Goal: Task Accomplishment & Management: Contribute content

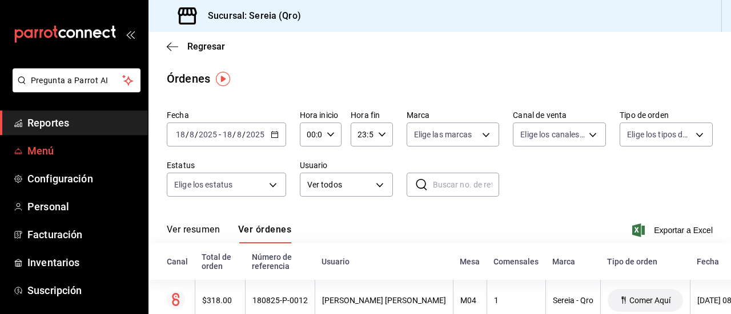
click at [41, 146] on span "Menú" at bounding box center [82, 150] width 111 height 15
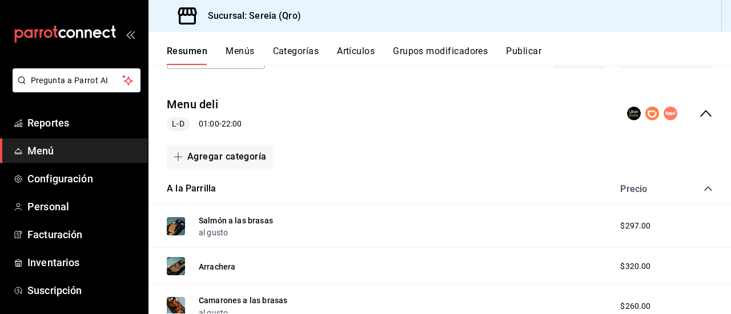
scroll to position [57, 0]
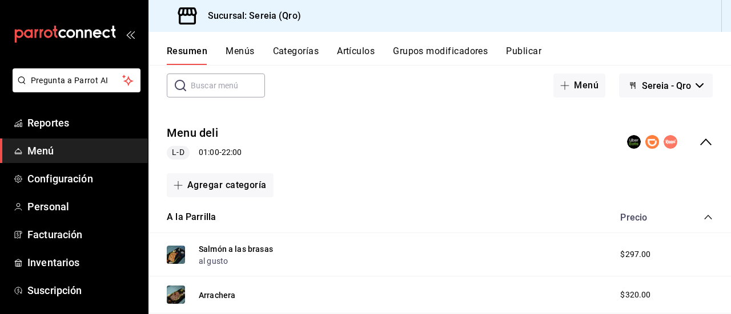
click at [703, 217] on icon "collapse-category-row" at bounding box center [707, 217] width 9 height 9
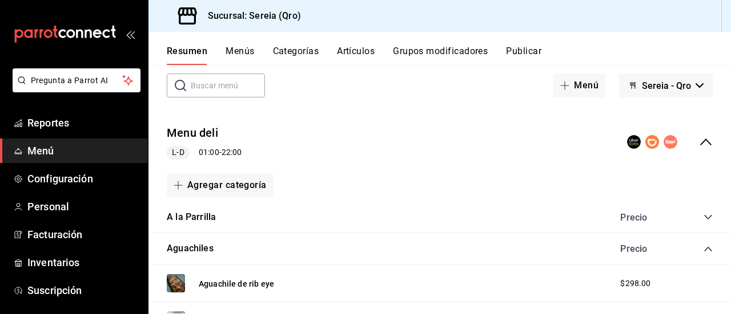
click at [703, 250] on icon "collapse-category-row" at bounding box center [707, 249] width 9 height 9
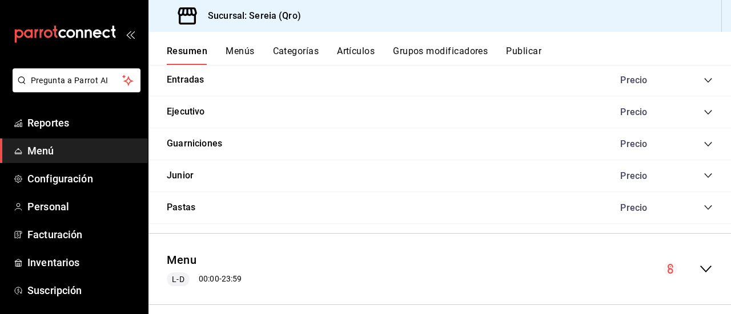
scroll to position [270, 0]
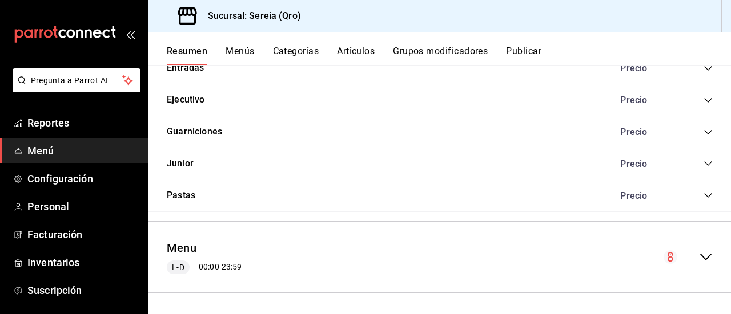
click at [699, 251] on icon "collapse-menu-row" at bounding box center [706, 258] width 14 height 14
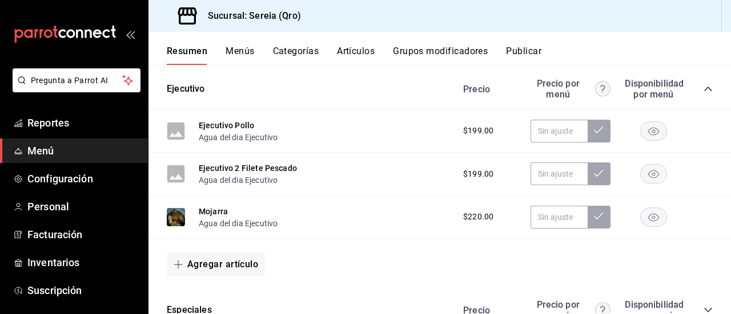
scroll to position [612, 0]
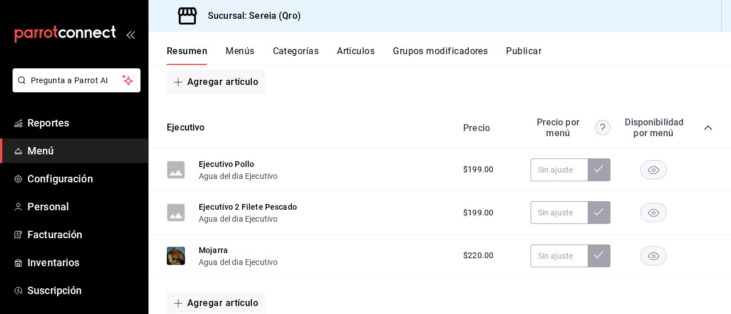
click at [703, 123] on icon "collapse-category-row" at bounding box center [707, 127] width 9 height 9
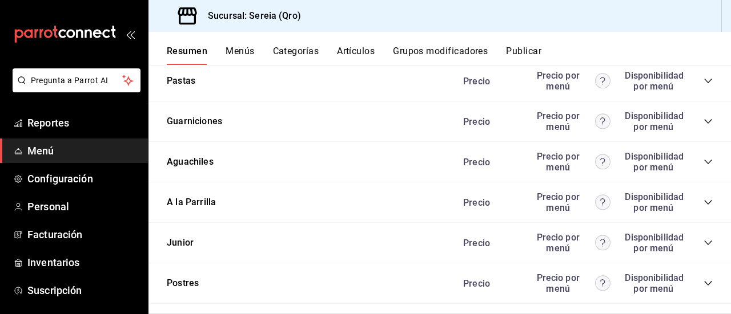
scroll to position [1129, 0]
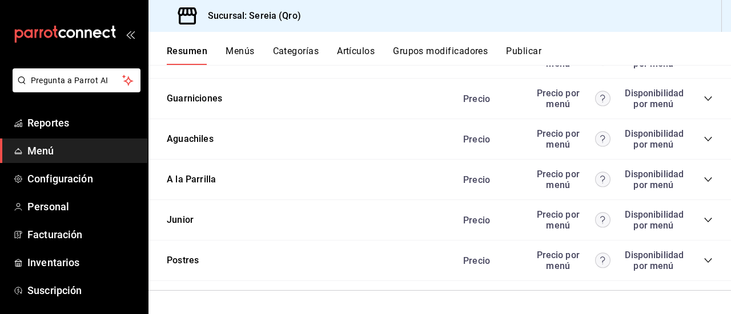
click at [703, 183] on icon "collapse-category-row" at bounding box center [707, 179] width 9 height 9
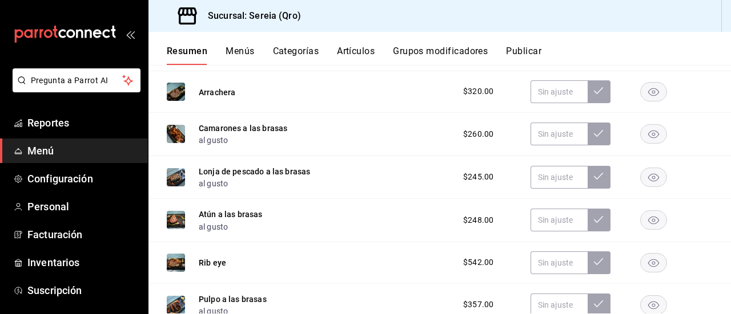
scroll to position [1480, 0]
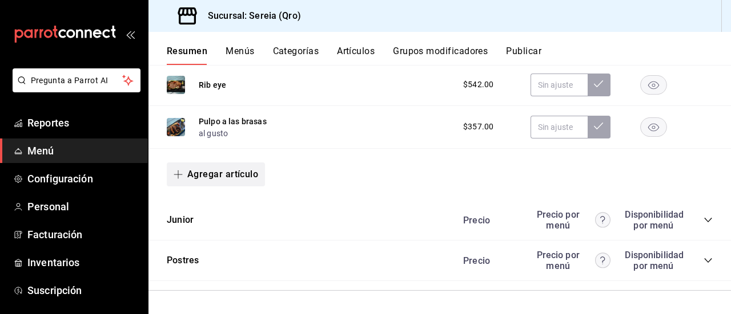
click at [185, 175] on span "button" at bounding box center [181, 174] width 14 height 9
click at [198, 235] on li "Artículo nuevo" at bounding box center [212, 233] width 90 height 28
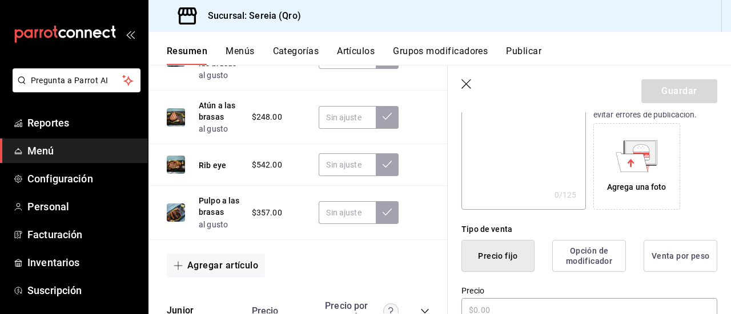
scroll to position [228, 0]
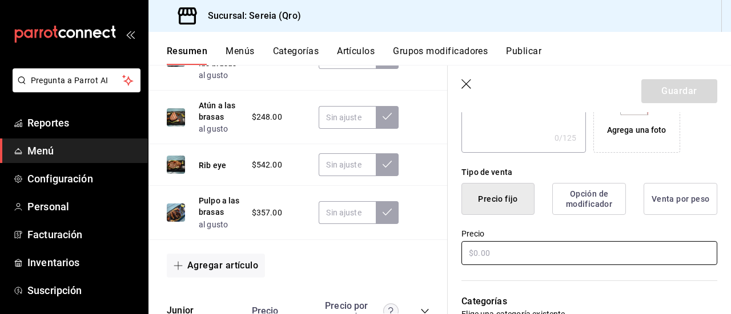
type input "T-bone a las brasas"
click at [482, 254] on input "text" at bounding box center [589, 253] width 256 height 24
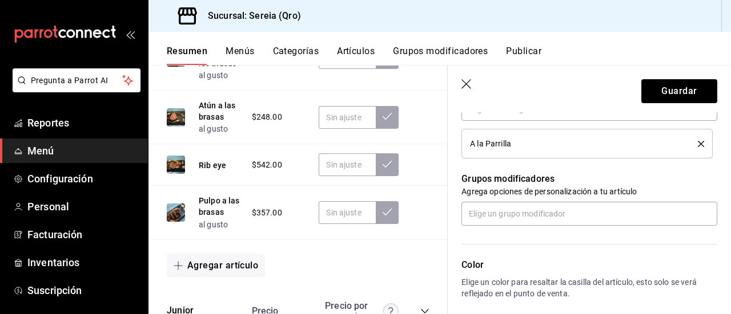
scroll to position [457, 0]
type input "$390.00"
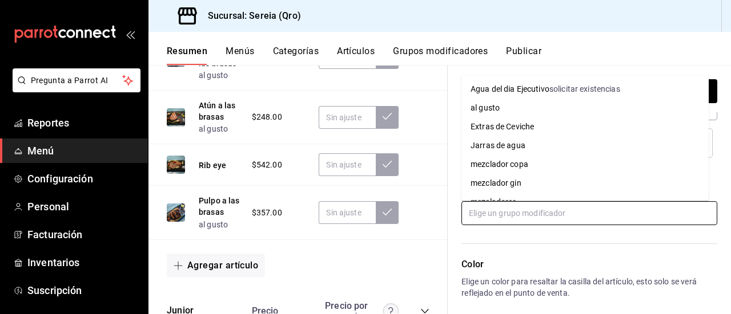
click at [485, 215] on input "text" at bounding box center [589, 213] width 256 height 24
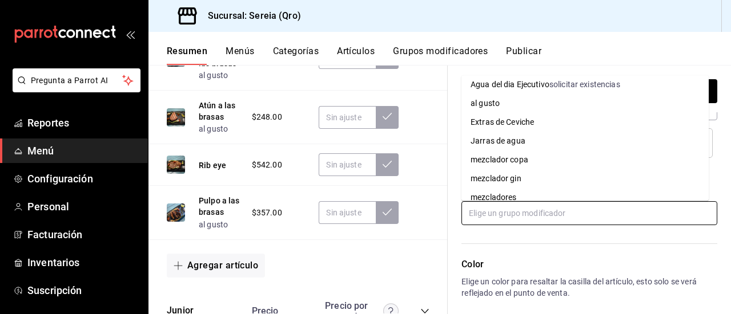
scroll to position [0, 0]
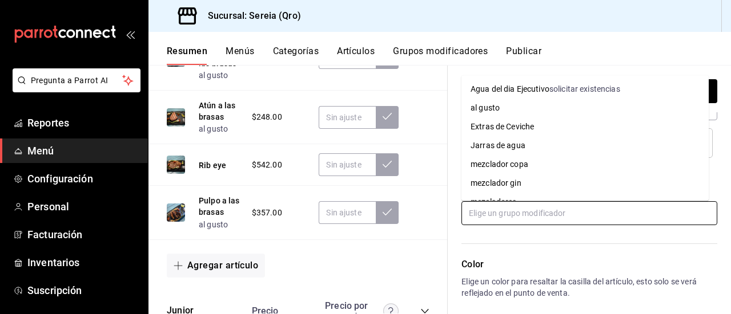
click at [639, 110] on li "al gusto" at bounding box center [584, 108] width 247 height 19
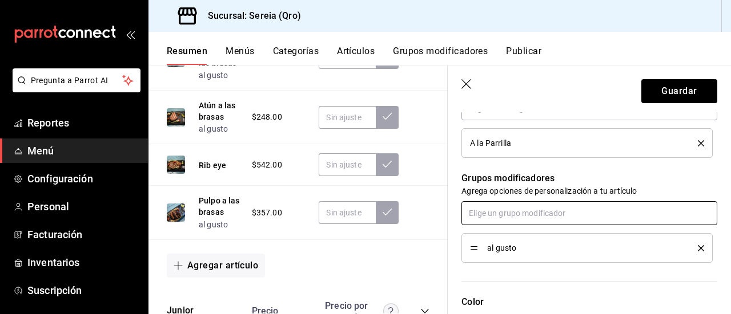
scroll to position [514, 0]
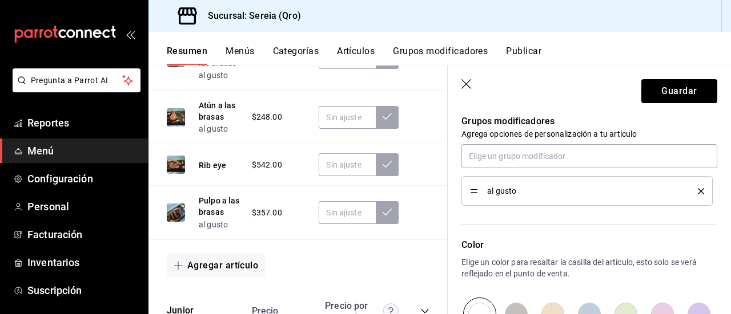
click at [697, 188] on icon "delete" at bounding box center [700, 191] width 6 height 6
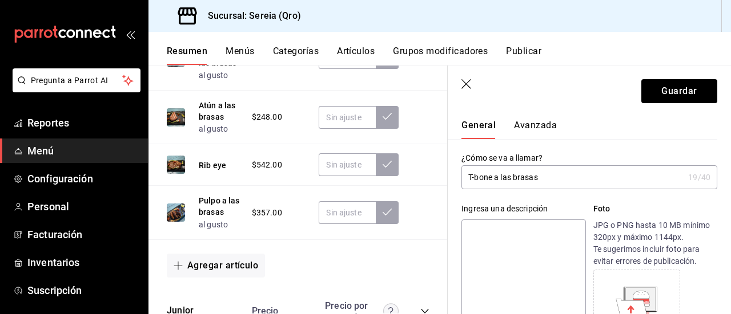
scroll to position [7, 0]
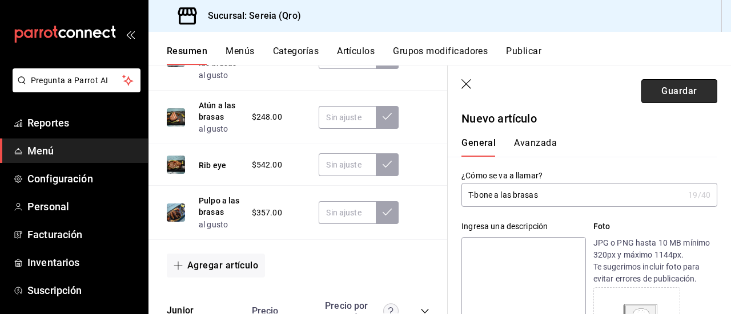
click at [662, 99] on button "Guardar" at bounding box center [679, 91] width 76 height 24
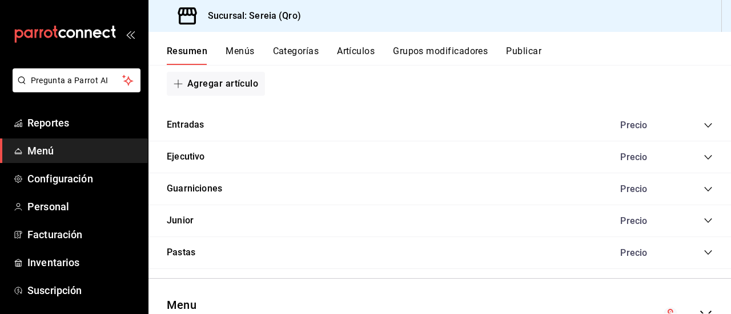
scroll to position [811, 0]
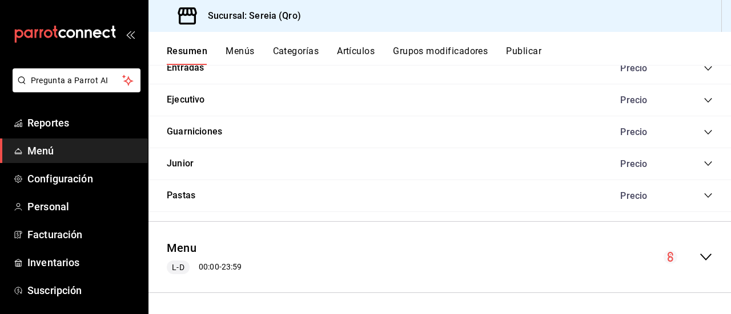
click at [699, 254] on icon "collapse-menu-row" at bounding box center [706, 258] width 14 height 14
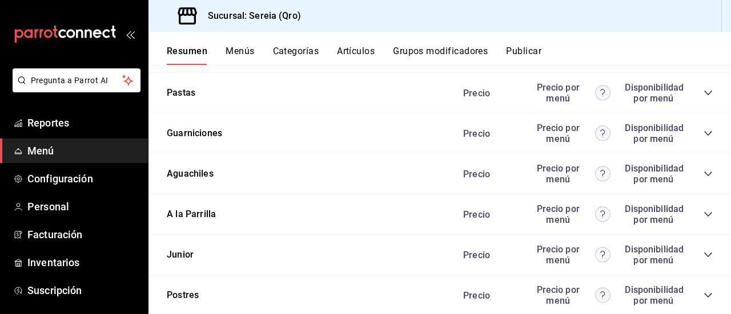
scroll to position [1838, 0]
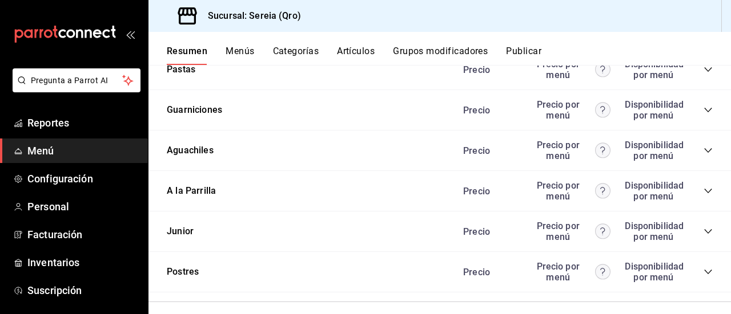
click at [703, 196] on icon "collapse-category-row" at bounding box center [707, 191] width 9 height 9
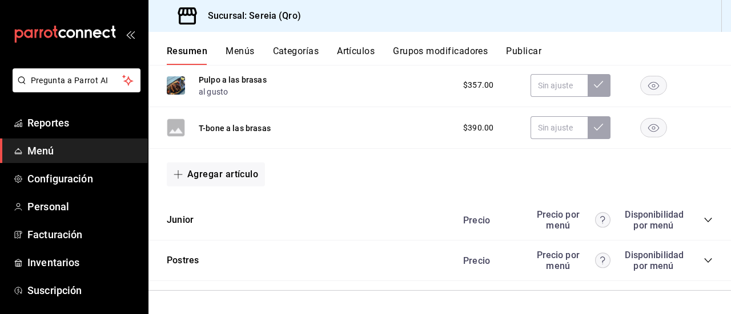
scroll to position [2244, 0]
click at [179, 176] on icon "button" at bounding box center [178, 174] width 9 height 9
click at [217, 233] on li "Artículo nuevo" at bounding box center [212, 234] width 90 height 28
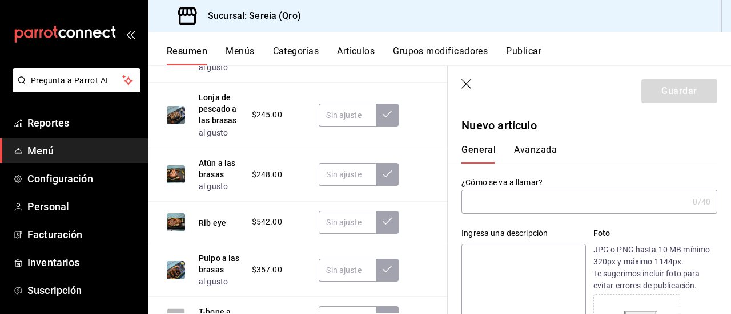
click at [468, 196] on input "text" at bounding box center [574, 202] width 227 height 23
type input "n"
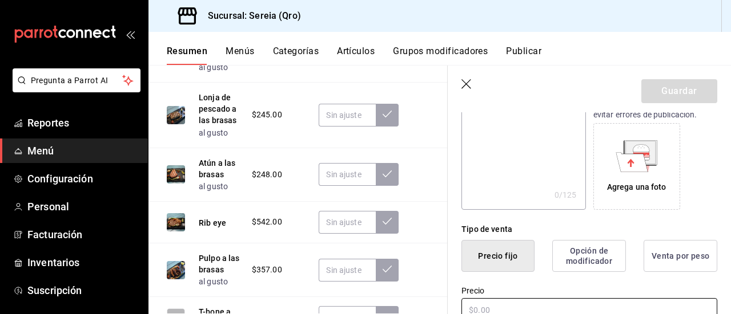
scroll to position [228, 0]
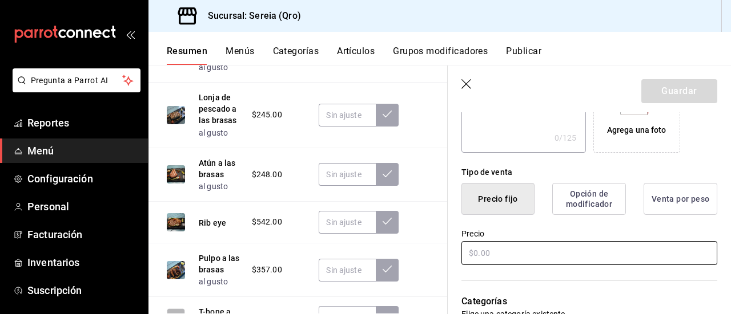
type input "[US_STATE]"
click at [480, 248] on input "text" at bounding box center [589, 253] width 256 height 24
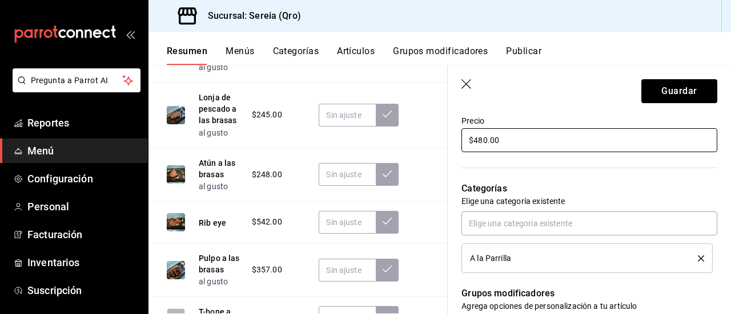
scroll to position [342, 0]
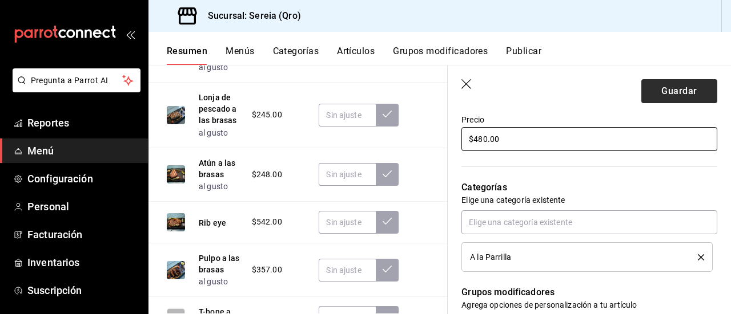
type input "$480.00"
click at [683, 95] on button "Guardar" at bounding box center [679, 91] width 76 height 24
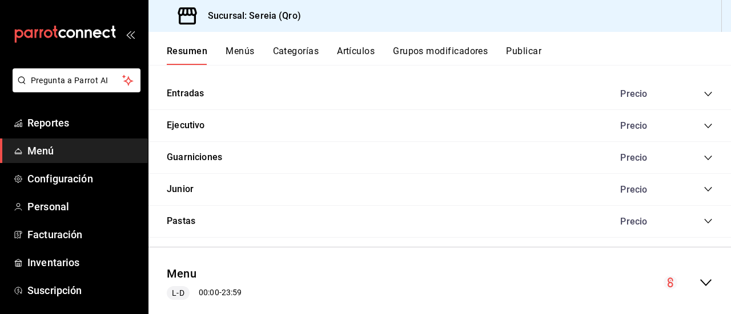
scroll to position [848, 0]
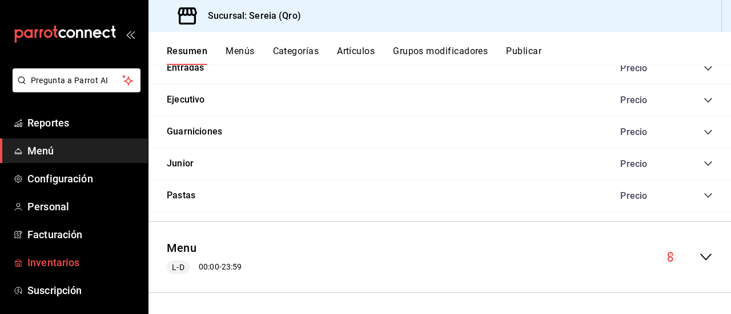
click at [48, 261] on span "Inventarios" at bounding box center [82, 262] width 111 height 15
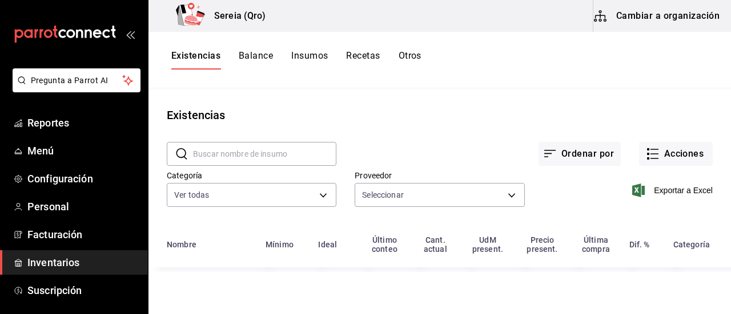
type input "9e3a1949-3550-46c0-8cd1-5d6a002bc385,b835f586-e284-4225-b089-52bce79289f9,0e4a7…"
click at [638, 21] on button "Cambiar a organización" at bounding box center [657, 16] width 128 height 32
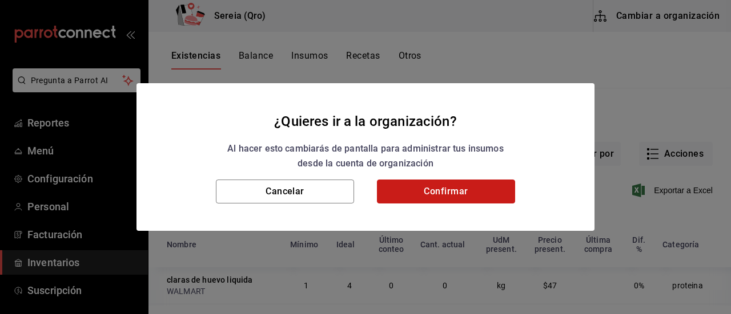
click at [405, 193] on button "Confirmar" at bounding box center [446, 192] width 138 height 24
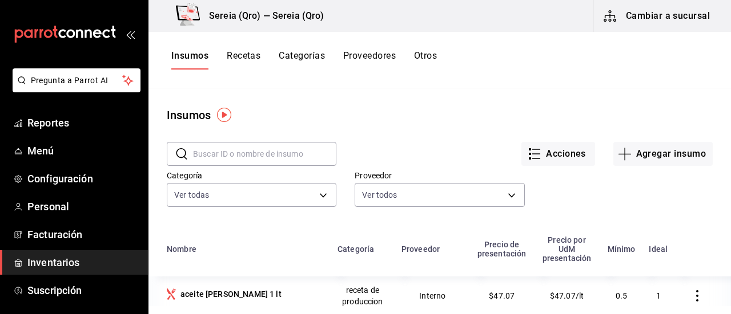
click at [233, 57] on button "Recetas" at bounding box center [244, 59] width 34 height 19
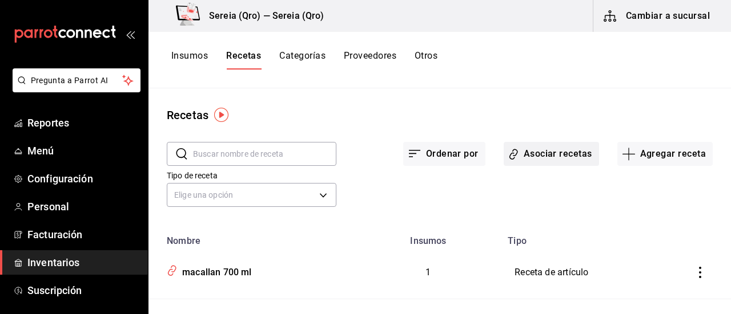
click at [531, 157] on button "Asociar recetas" at bounding box center [550, 154] width 95 height 24
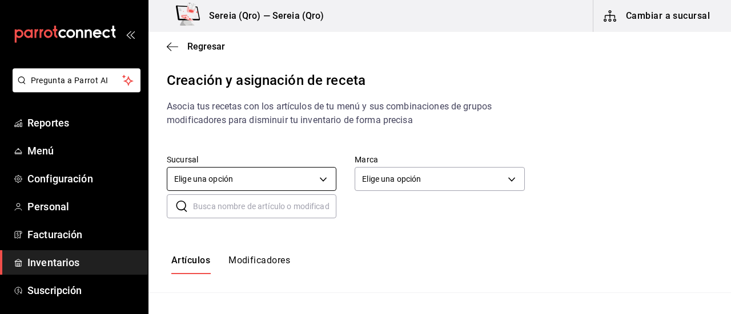
click at [321, 183] on body "Pregunta a Parrot AI Reportes Menú Configuración Personal Facturación Inventari…" at bounding box center [365, 147] width 731 height 295
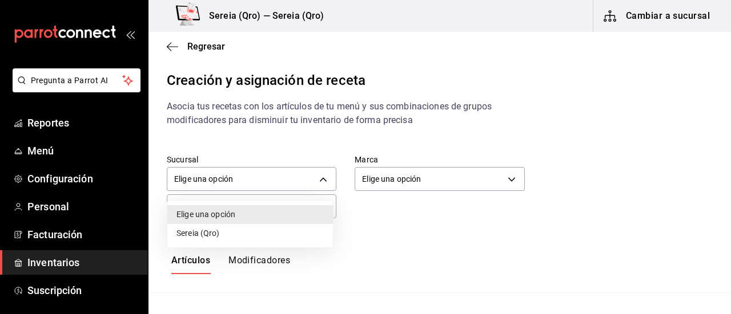
click at [218, 236] on li "Sereia (Qro)" at bounding box center [250, 233] width 166 height 19
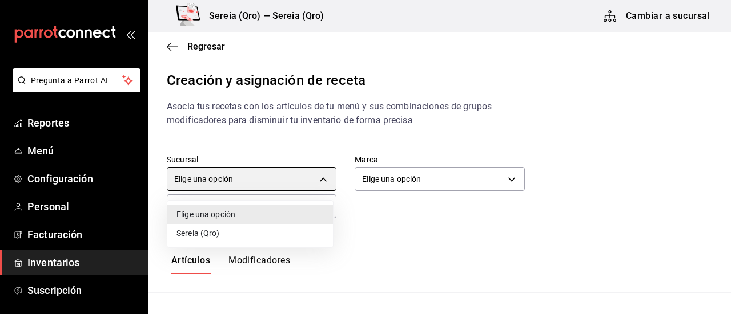
type input "d037fc1d-ad48-413b-863f-69c97343a3f4"
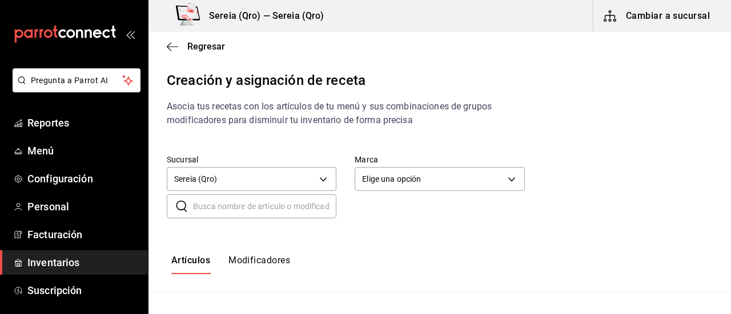
click at [203, 207] on input "text" at bounding box center [264, 206] width 143 height 23
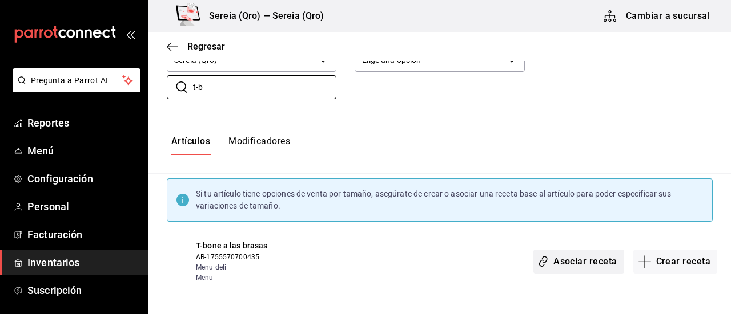
scroll to position [121, 0]
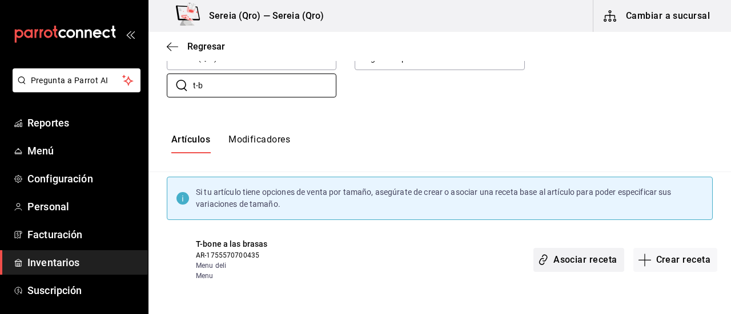
type input "t-b"
click at [586, 256] on button "Asociar receta" at bounding box center [578, 260] width 90 height 24
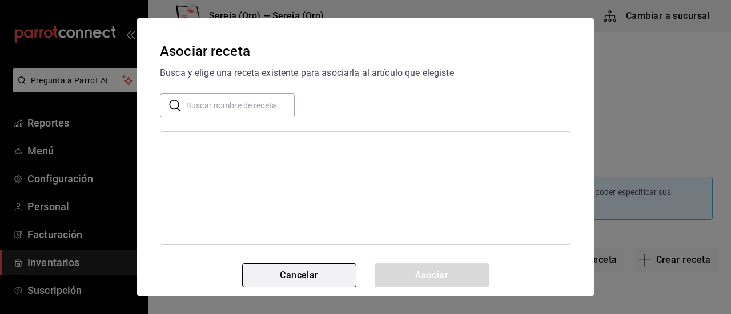
drag, startPoint x: 260, startPoint y: 281, endPoint x: 331, endPoint y: 279, distance: 70.8
click at [264, 281] on button "Cancelar" at bounding box center [299, 276] width 114 height 24
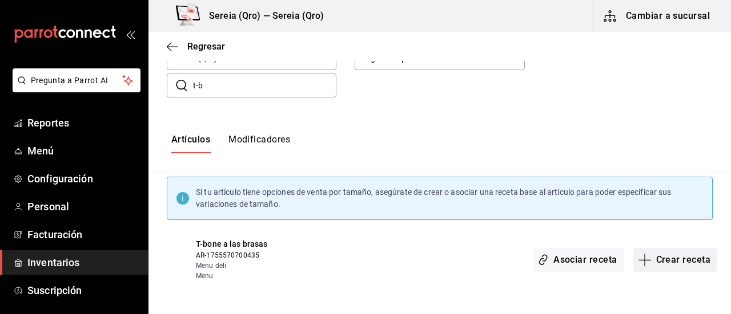
click at [659, 257] on button "Crear receta" at bounding box center [675, 260] width 84 height 24
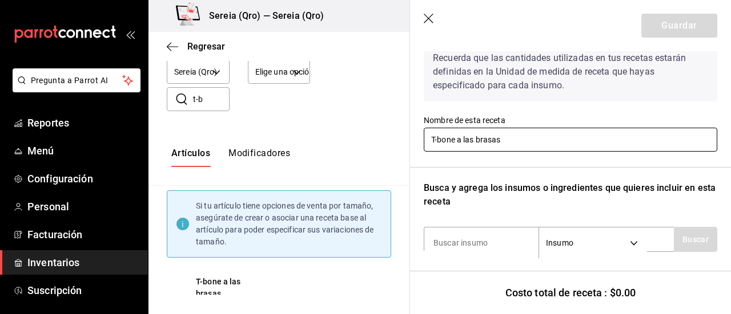
scroll to position [114, 0]
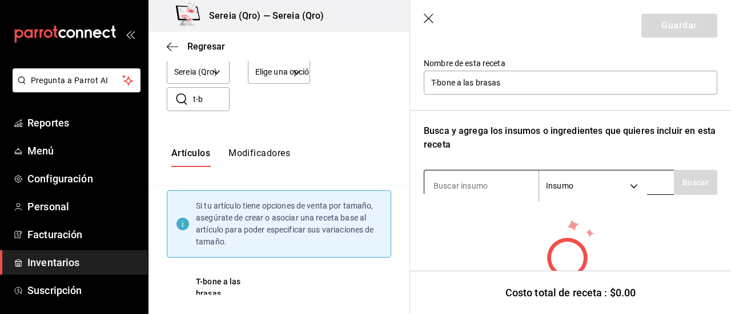
click at [441, 181] on input at bounding box center [481, 186] width 114 height 24
click at [685, 180] on button "Buscar" at bounding box center [694, 182] width 43 height 25
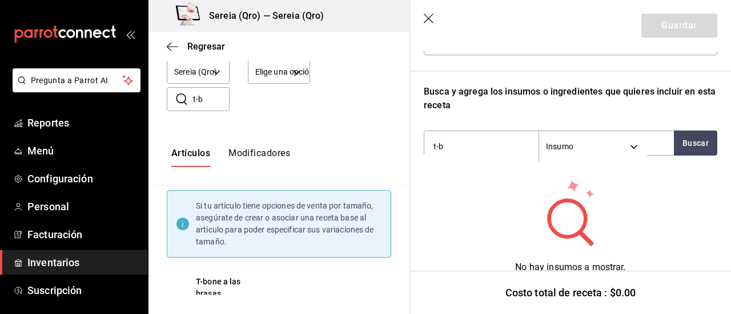
scroll to position [171, 0]
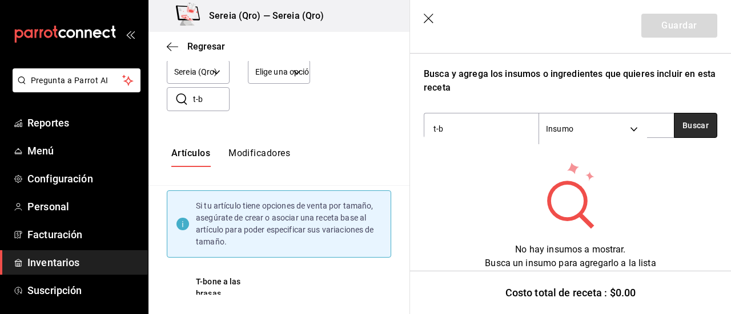
click at [683, 126] on button "Buscar" at bounding box center [694, 125] width 43 height 25
click at [689, 125] on button "Buscar" at bounding box center [694, 125] width 43 height 25
click at [438, 133] on input "t-b" at bounding box center [481, 129] width 114 height 24
type input "bone"
click at [673, 133] on button "Buscar" at bounding box center [694, 125] width 43 height 25
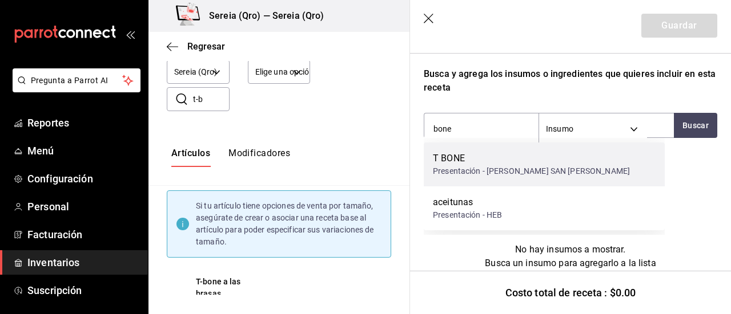
click at [453, 171] on div "Presentación - [PERSON_NAME] SAN [PERSON_NAME]" at bounding box center [531, 172] width 197 height 12
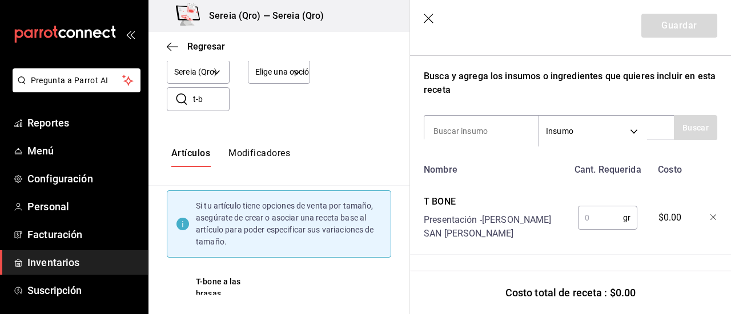
click at [588, 222] on input "text" at bounding box center [600, 218] width 45 height 23
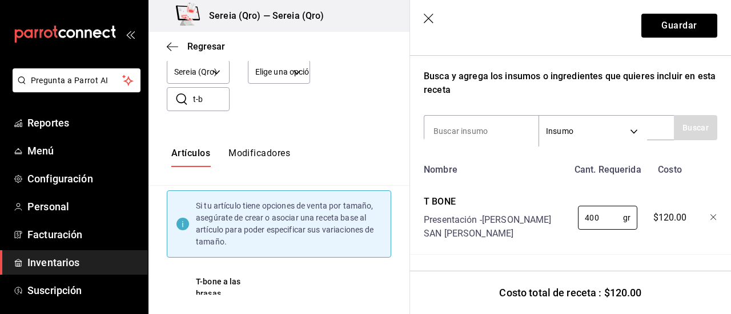
type input "400"
click at [486, 132] on input at bounding box center [481, 131] width 114 height 24
type input "jitomate"
click at [675, 121] on button "Buscar" at bounding box center [694, 127] width 43 height 25
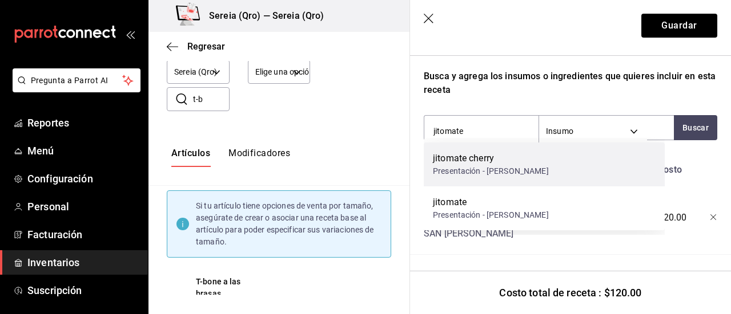
click at [479, 167] on div "Presentación - [PERSON_NAME]" at bounding box center [491, 172] width 116 height 12
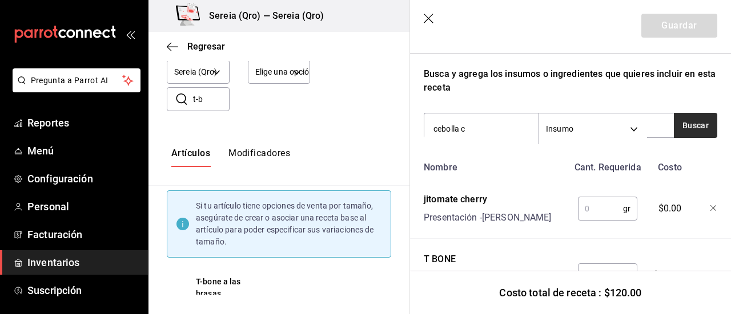
type input "cebolla c"
click at [679, 128] on button "Buscar" at bounding box center [694, 125] width 43 height 25
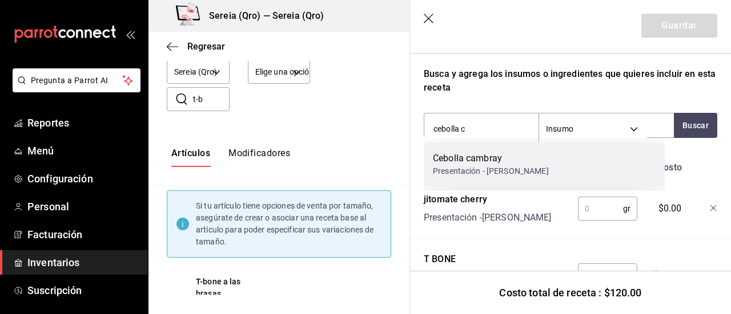
click at [450, 162] on div "Cebolla cambray" at bounding box center [491, 159] width 116 height 14
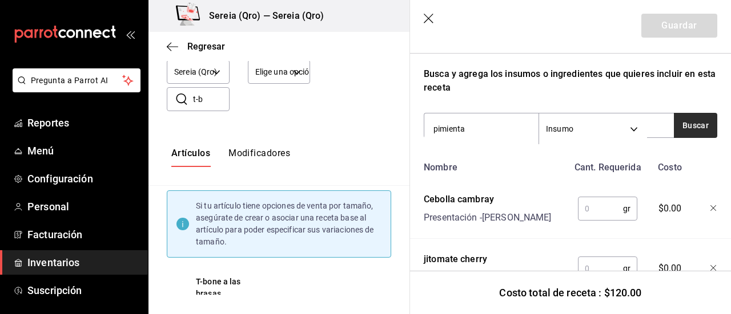
type input "pimienta"
click at [680, 132] on button "Buscar" at bounding box center [694, 125] width 43 height 25
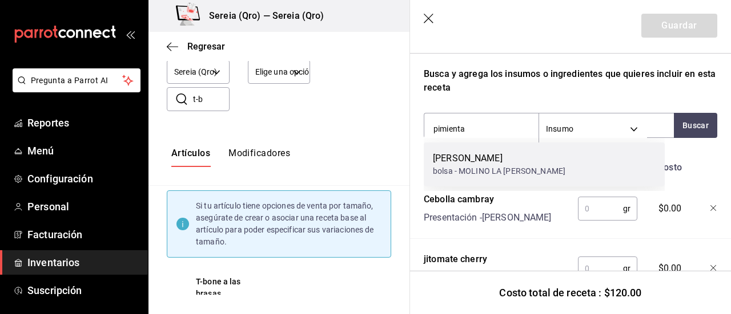
click at [468, 175] on div "bolsa - MOLINO LA [PERSON_NAME]" at bounding box center [499, 172] width 132 height 12
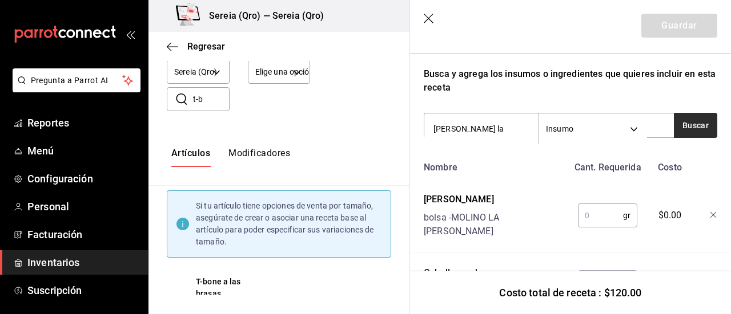
type input "[PERSON_NAME] la"
click at [701, 126] on button "Buscar" at bounding box center [694, 125] width 43 height 25
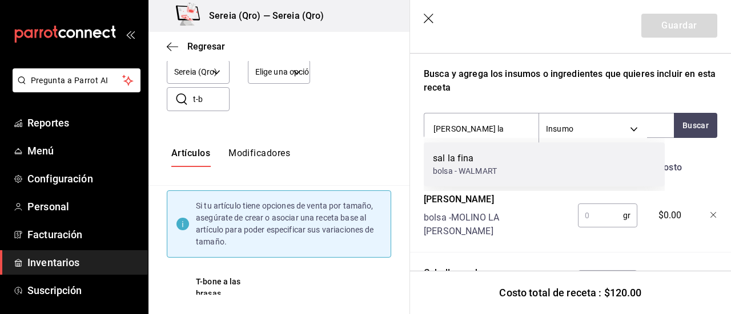
click at [459, 158] on div "sal la fina" at bounding box center [465, 159] width 64 height 14
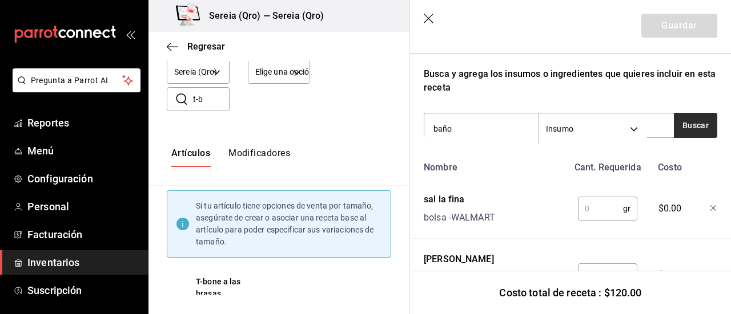
type input "baño"
click at [685, 122] on button "Buscar" at bounding box center [694, 125] width 43 height 25
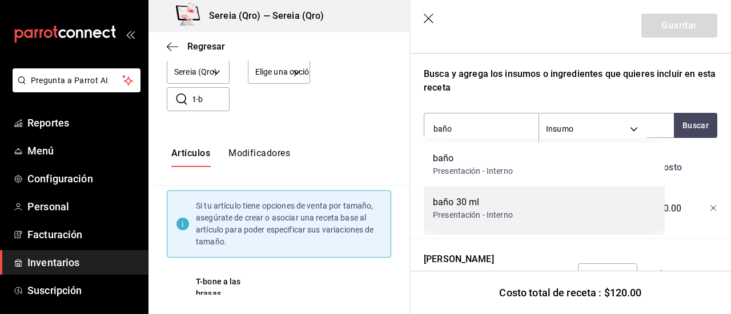
click at [454, 203] on div "baño 30 ml" at bounding box center [473, 203] width 80 height 14
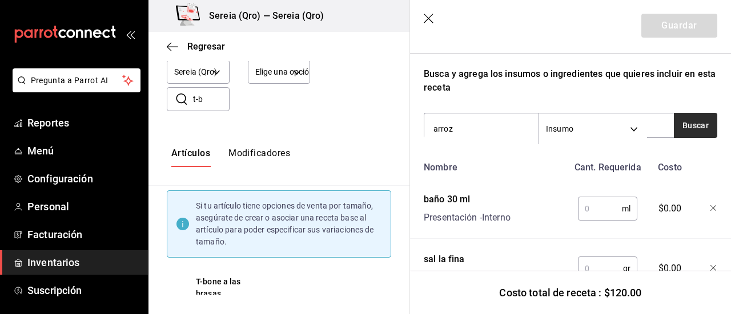
type input "arroz"
click at [681, 123] on button "Buscar" at bounding box center [694, 125] width 43 height 25
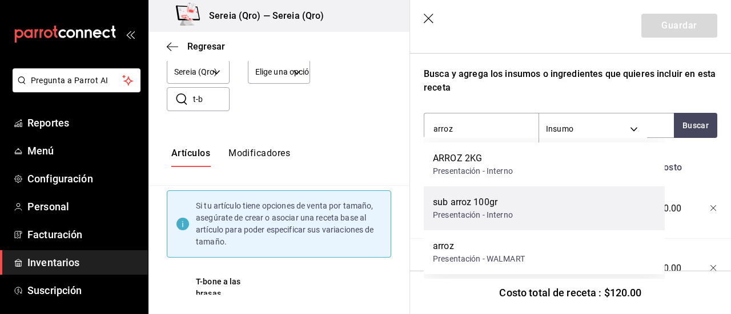
click at [463, 204] on div "sub arroz 100gr" at bounding box center [473, 203] width 80 height 14
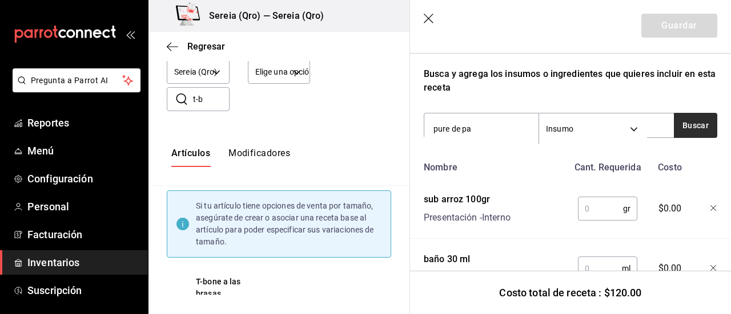
type input "pure de pa"
click at [673, 127] on button "Buscar" at bounding box center [694, 125] width 43 height 25
click at [691, 128] on button "Buscar" at bounding box center [694, 125] width 43 height 25
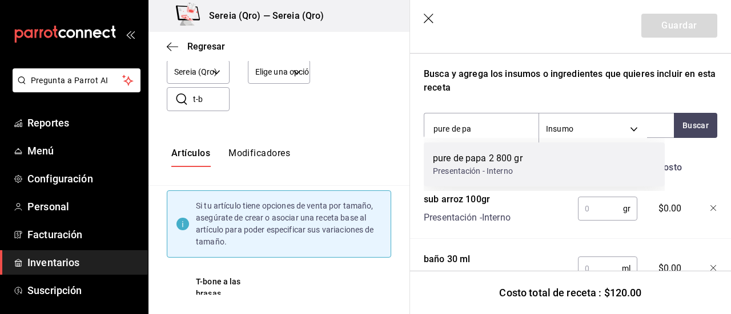
click at [487, 164] on div "pure de papa 2 800 gr" at bounding box center [478, 159] width 90 height 14
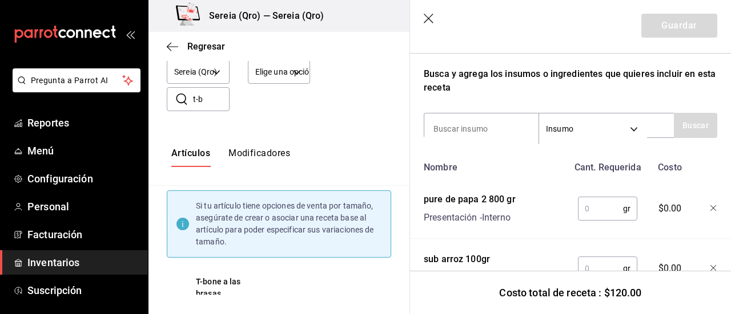
click at [586, 205] on input "text" at bounding box center [600, 208] width 45 height 23
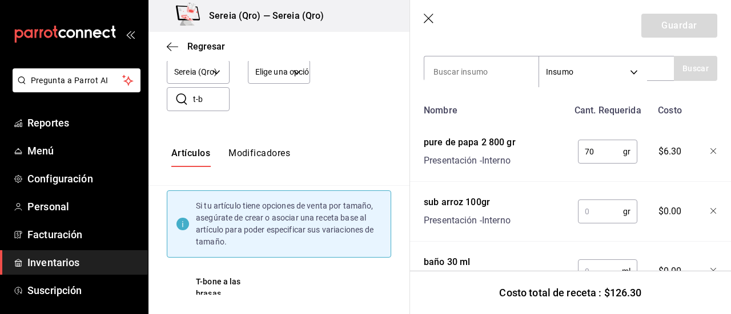
type input "70"
click at [586, 205] on input "text" at bounding box center [600, 211] width 45 height 23
type input "100"
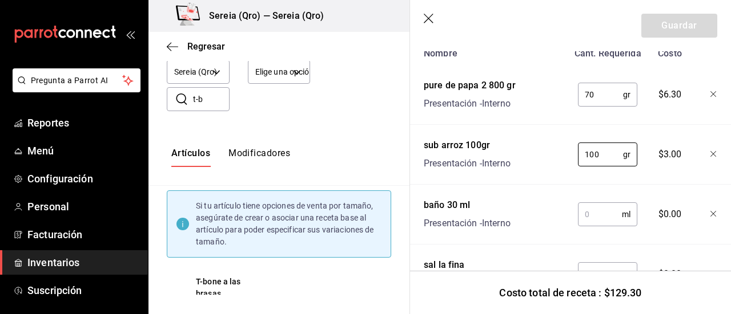
click at [584, 217] on input "text" at bounding box center [600, 214] width 44 height 23
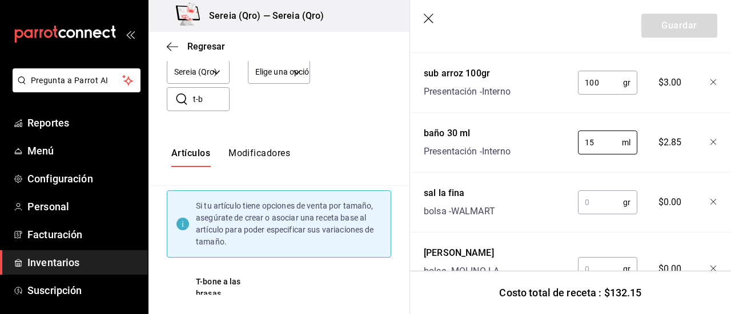
scroll to position [400, 0]
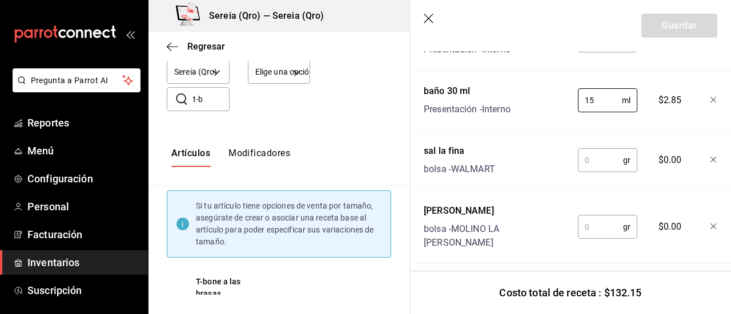
type input "15"
click at [580, 156] on input "text" at bounding box center [600, 160] width 45 height 23
type input "1"
click at [587, 216] on input "text" at bounding box center [600, 227] width 45 height 23
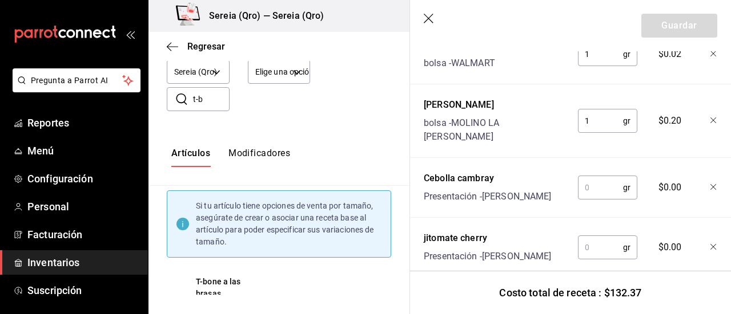
scroll to position [514, 0]
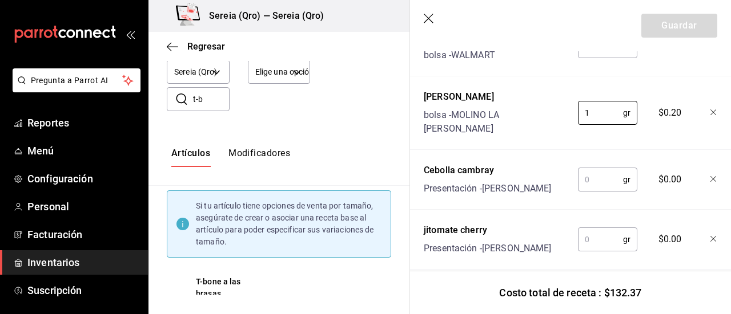
type input "1"
click at [582, 168] on input "text" at bounding box center [600, 179] width 45 height 23
type input "30"
click at [588, 228] on input "text" at bounding box center [600, 239] width 45 height 23
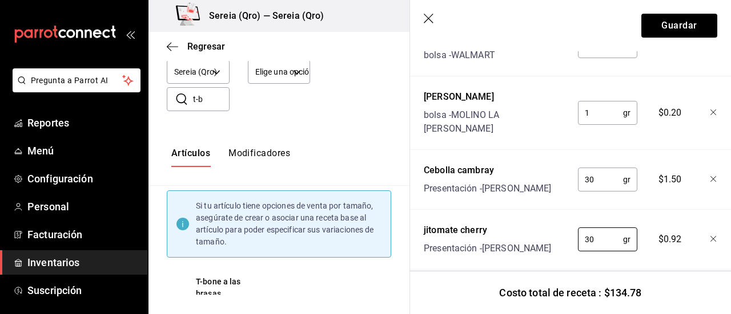
type input "30"
click at [679, 26] on button "Guardar" at bounding box center [679, 26] width 76 height 24
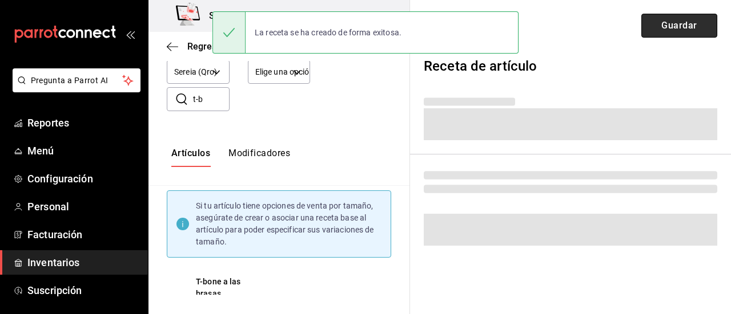
scroll to position [5, 0]
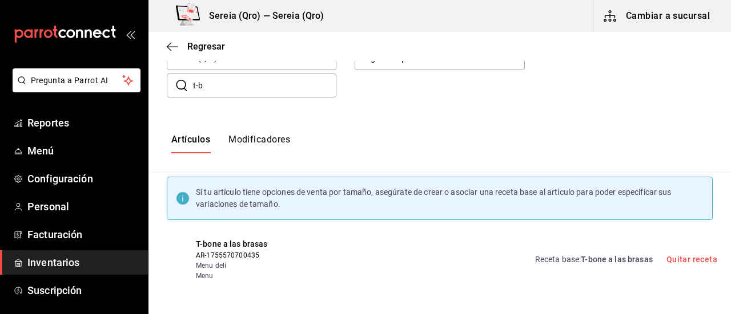
drag, startPoint x: 213, startPoint y: 87, endPoint x: 189, endPoint y: 87, distance: 24.0
click at [189, 87] on div "​ t-b ​" at bounding box center [252, 86] width 170 height 24
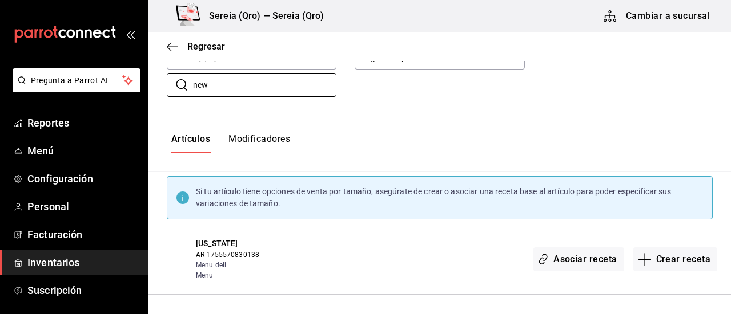
scroll to position [121, 0]
type input "new"
click at [656, 257] on button "Crear receta" at bounding box center [675, 260] width 84 height 24
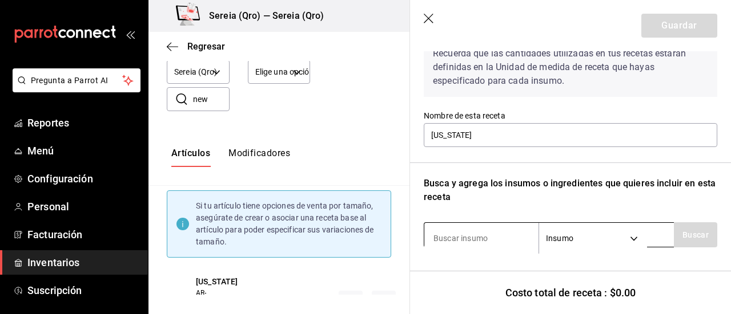
scroll to position [119, 0]
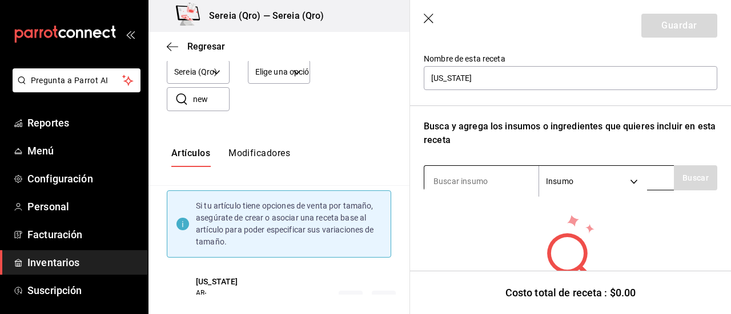
click at [472, 183] on input at bounding box center [481, 182] width 114 height 24
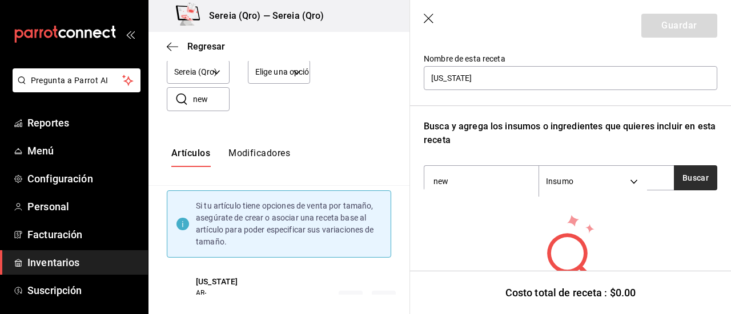
type input "new"
click at [680, 173] on button "Buscar" at bounding box center [694, 178] width 43 height 25
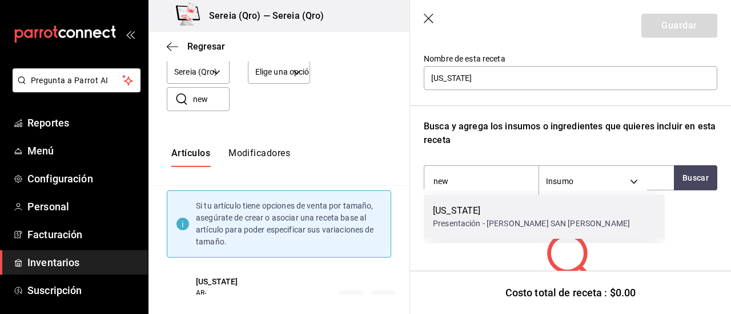
click at [470, 217] on div "[US_STATE]" at bounding box center [531, 211] width 197 height 14
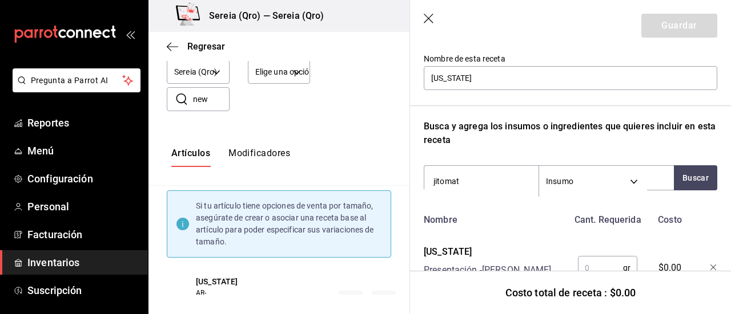
type input "jitomate"
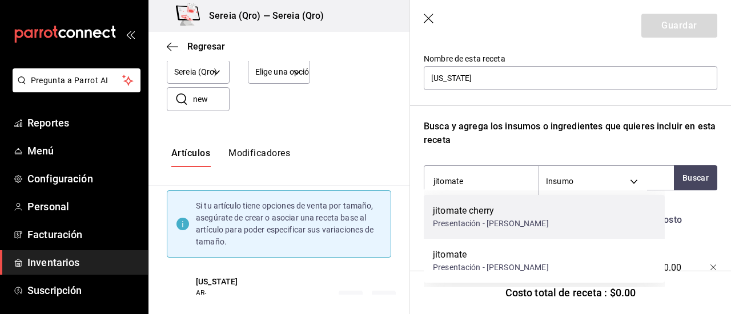
click at [479, 220] on div "Presentación - [PERSON_NAME]" at bounding box center [491, 224] width 116 height 12
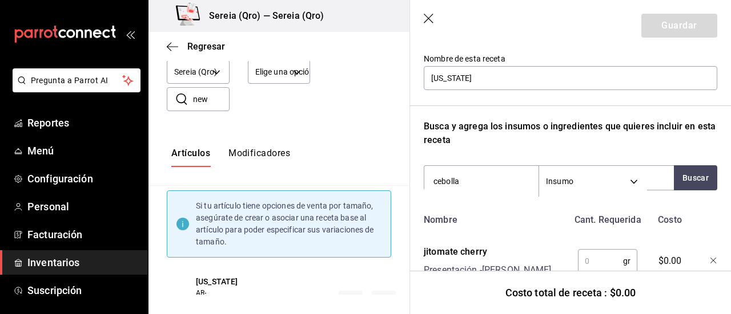
type input "cebolla c"
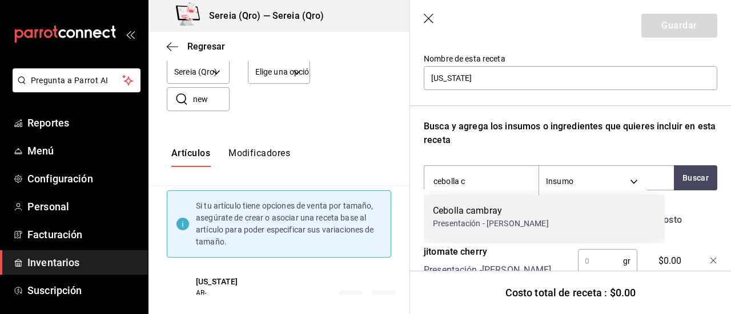
click at [526, 222] on div "Presentación - [PERSON_NAME]" at bounding box center [491, 224] width 116 height 12
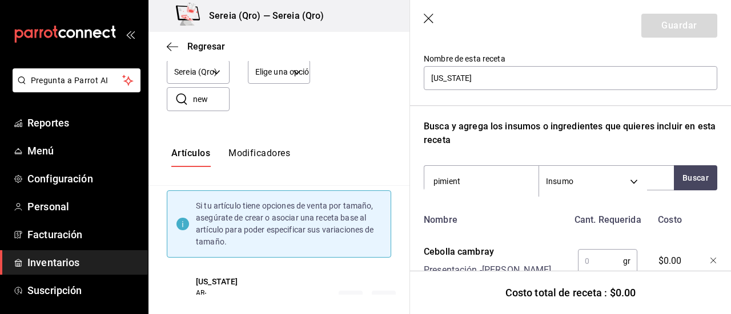
type input "pimienta"
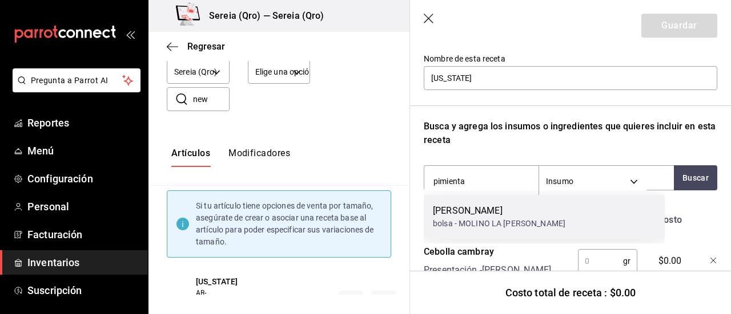
click at [477, 222] on div "bolsa - MOLINO LA [PERSON_NAME]" at bounding box center [499, 224] width 132 height 12
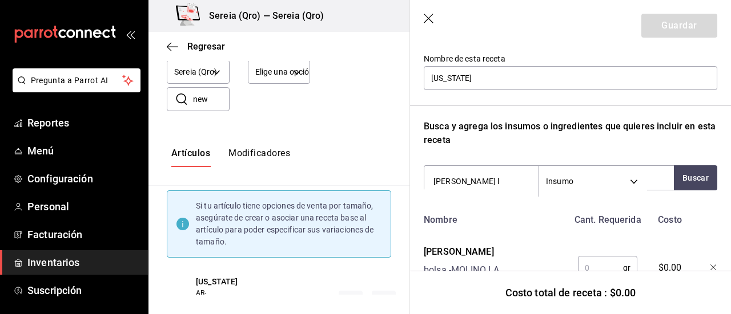
type input "[PERSON_NAME] la"
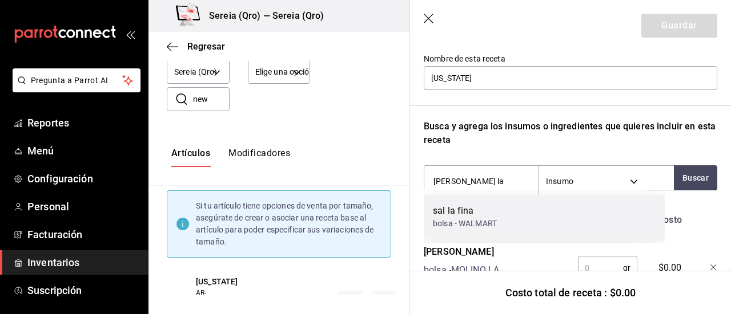
click at [477, 221] on div "bolsa - WALMART" at bounding box center [465, 224] width 64 height 12
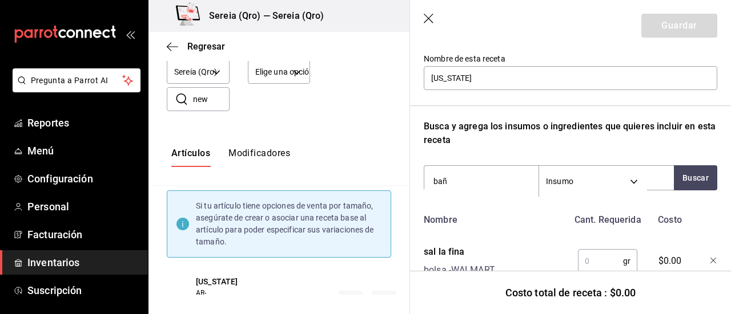
type input "baño"
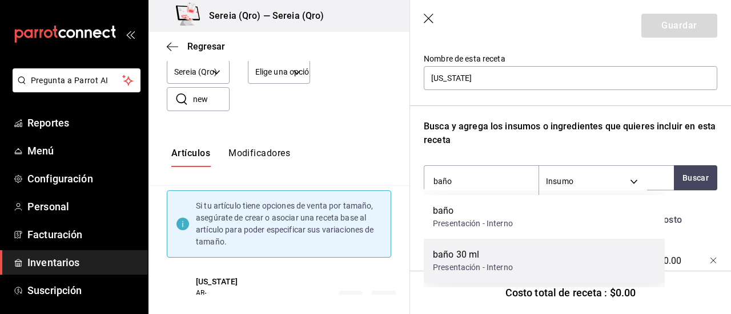
click at [470, 258] on div "baño 30 ml" at bounding box center [473, 255] width 80 height 14
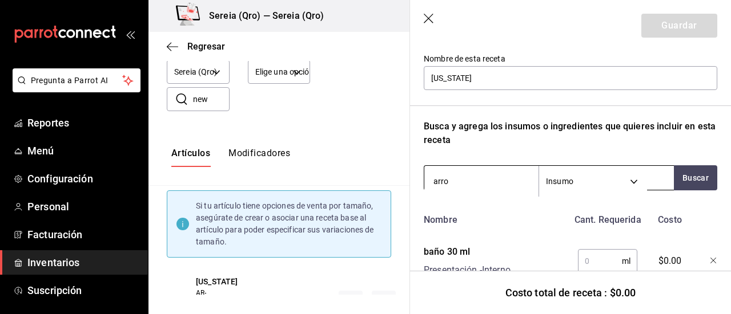
type input "arroz"
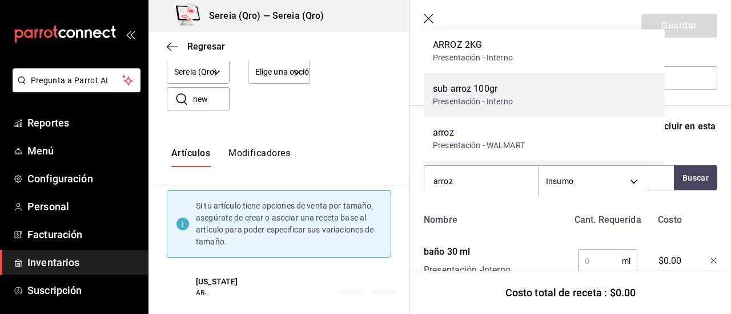
click at [454, 91] on div "sub arroz 100gr" at bounding box center [473, 89] width 80 height 14
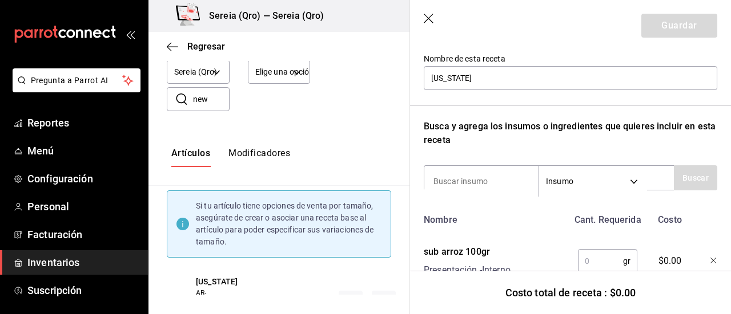
click at [710, 262] on icon "button" at bounding box center [713, 261] width 6 height 6
click at [443, 182] on input at bounding box center [481, 182] width 114 height 24
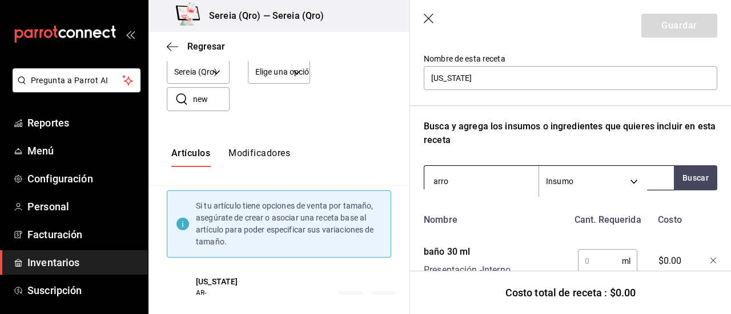
type input "arroz"
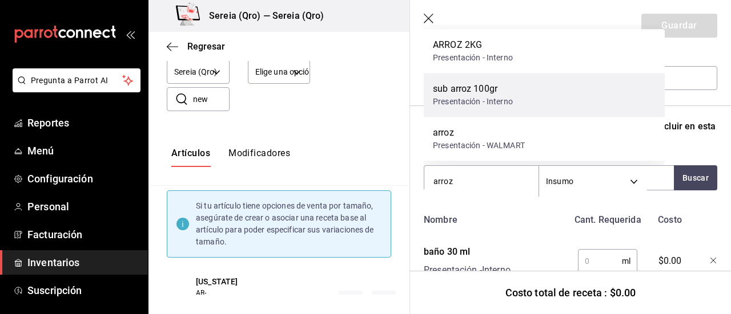
click at [481, 88] on div "sub arroz 100gr" at bounding box center [473, 89] width 80 height 14
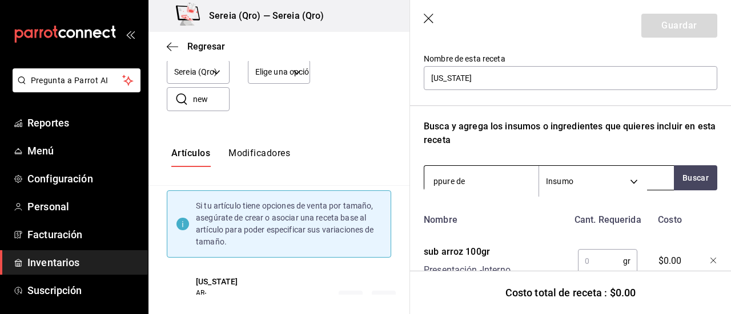
click at [444, 184] on input "ppure de" at bounding box center [481, 182] width 114 height 24
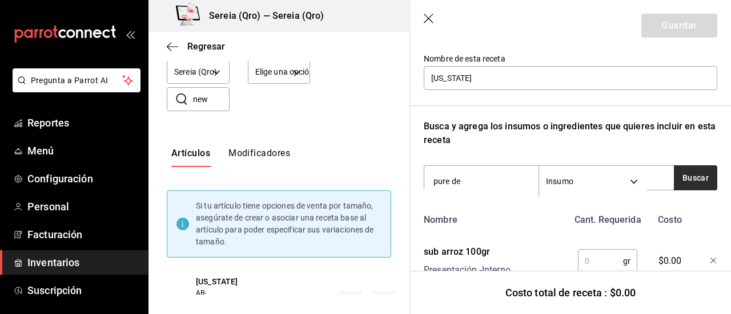
type input "pure de"
click at [686, 170] on button "Buscar" at bounding box center [694, 178] width 43 height 25
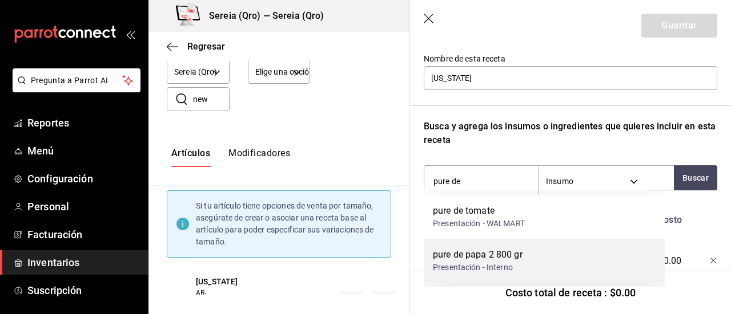
click at [478, 256] on div "pure de papa 2 800 gr" at bounding box center [478, 255] width 90 height 14
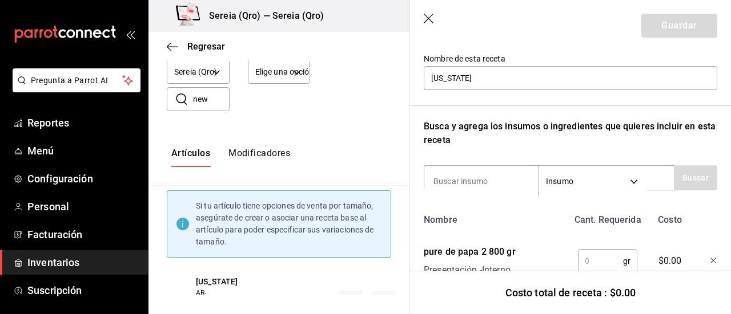
scroll to position [176, 0]
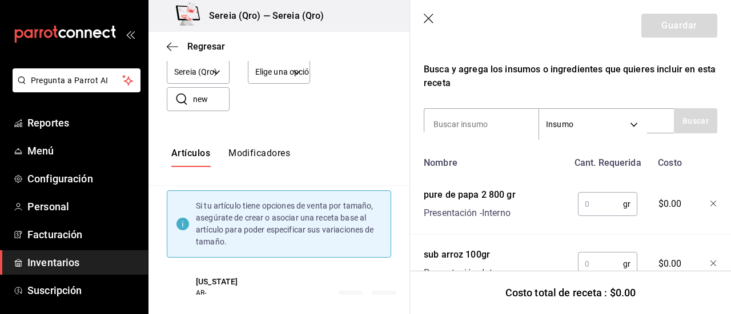
click at [595, 202] on input "text" at bounding box center [600, 204] width 45 height 23
type input "70"
click at [593, 269] on input "text" at bounding box center [600, 264] width 45 height 23
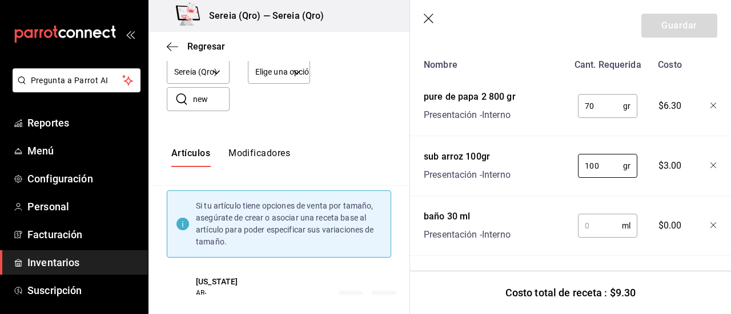
scroll to position [290, 0]
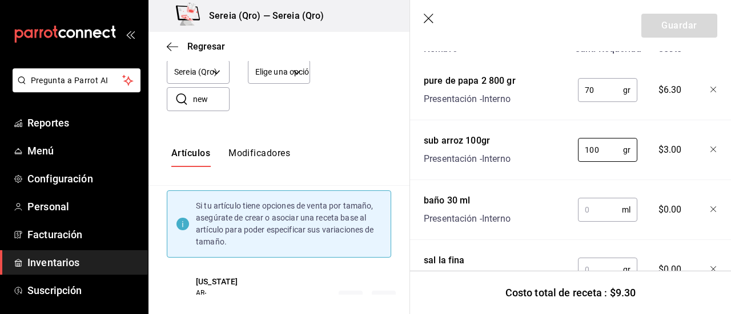
type input "100"
click at [587, 207] on input "text" at bounding box center [600, 210] width 44 height 23
type input "15"
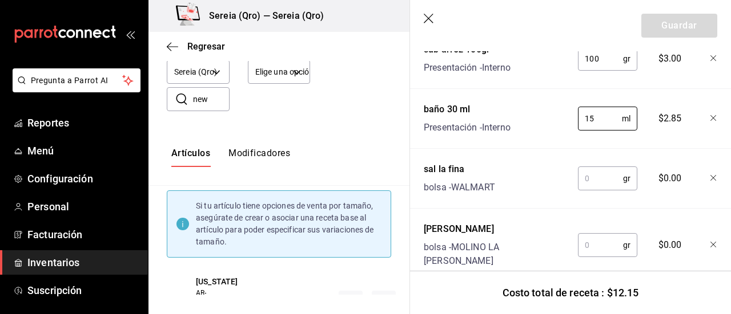
scroll to position [404, 0]
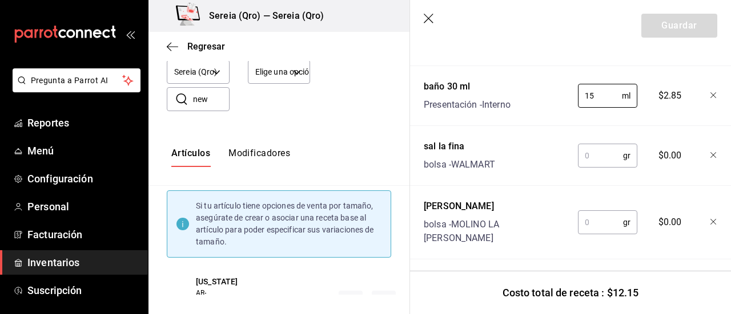
click at [590, 155] on input "text" at bounding box center [600, 155] width 45 height 23
type input "1"
click at [583, 217] on input "text" at bounding box center [600, 222] width 45 height 23
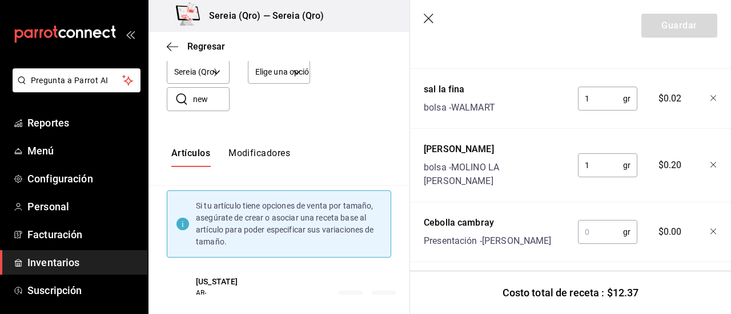
type input "1"
click at [583, 221] on input "text" at bounding box center [600, 232] width 45 height 23
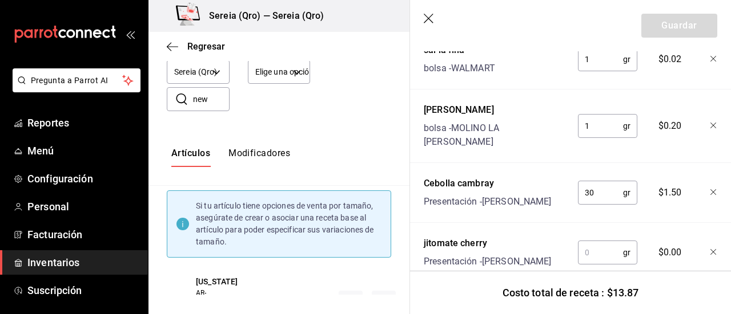
scroll to position [518, 0]
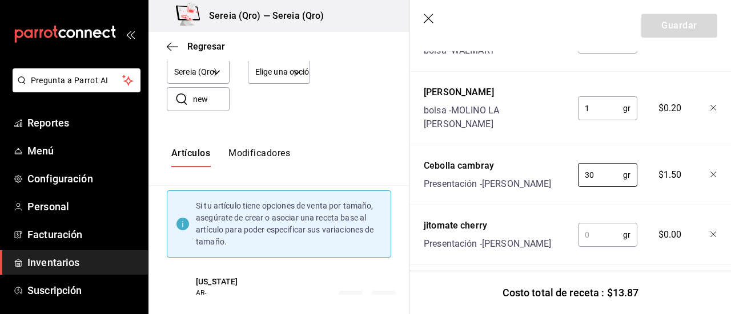
type input "30"
click at [583, 225] on input "text" at bounding box center [600, 235] width 45 height 23
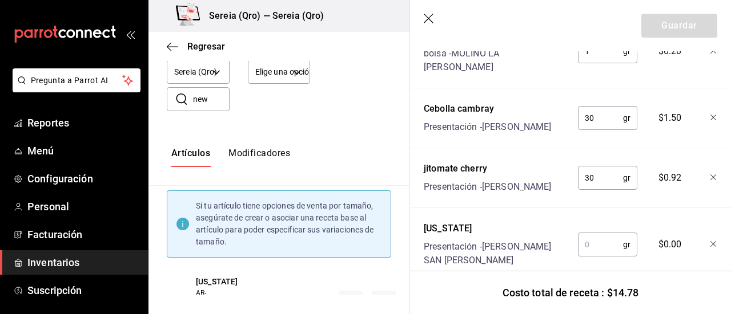
type input "30"
click at [583, 233] on input "text" at bounding box center [600, 244] width 45 height 23
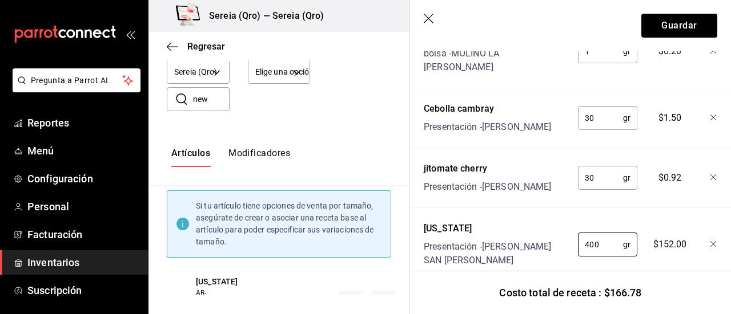
type input "400"
click at [659, 27] on button "Guardar" at bounding box center [679, 26] width 76 height 24
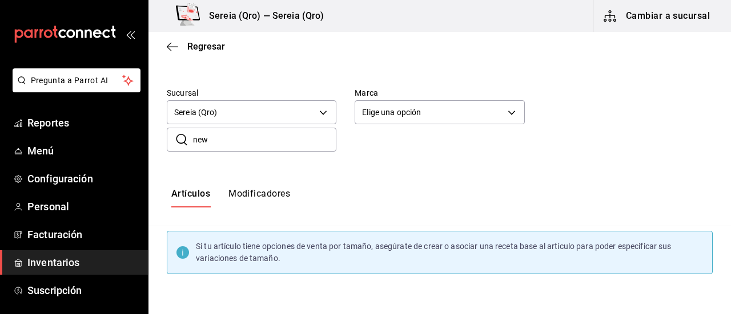
scroll to position [7, 0]
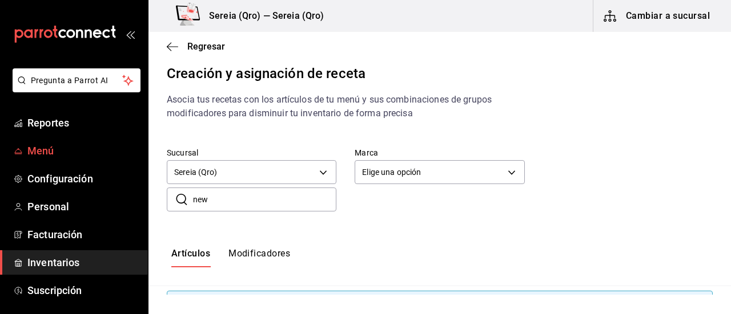
click at [54, 150] on span "Menú" at bounding box center [82, 150] width 111 height 15
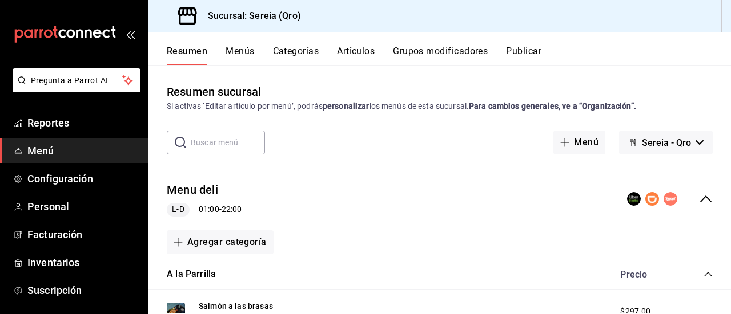
click at [703, 272] on icon "collapse-category-row" at bounding box center [707, 274] width 9 height 9
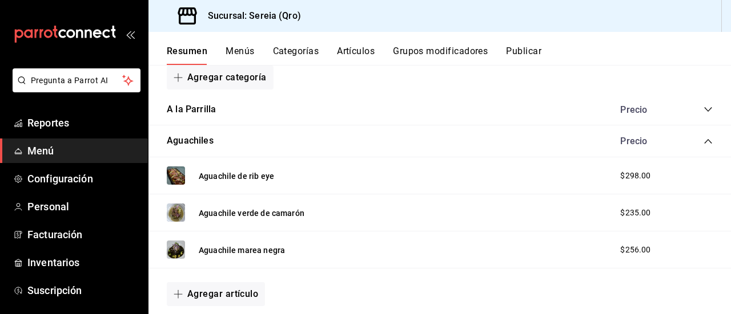
scroll to position [171, 0]
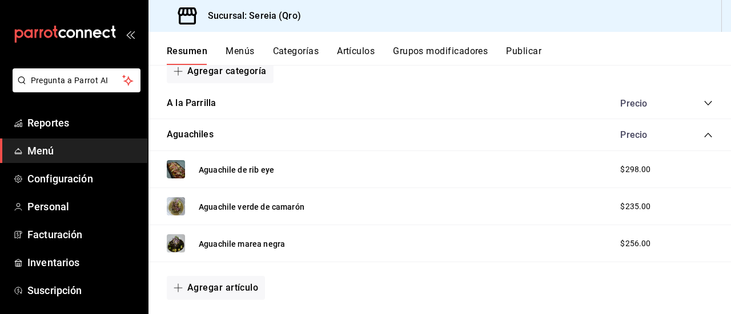
click at [703, 132] on icon "collapse-category-row" at bounding box center [707, 135] width 9 height 9
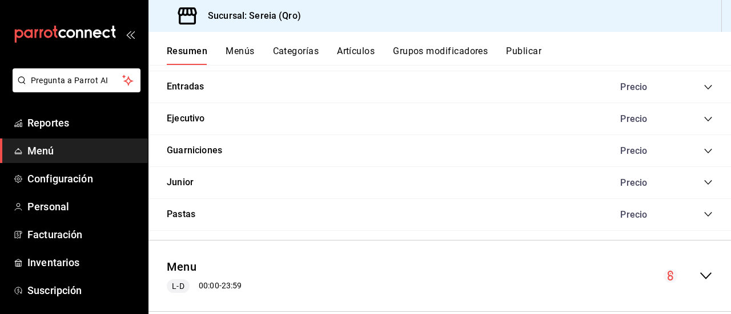
scroll to position [270, 0]
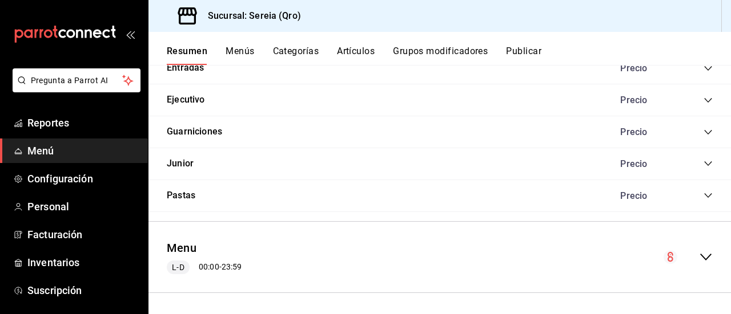
click at [688, 254] on div "collapse-menu-row" at bounding box center [687, 258] width 49 height 14
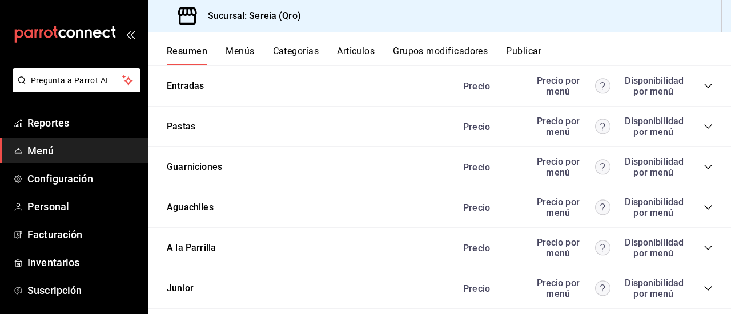
scroll to position [1297, 0]
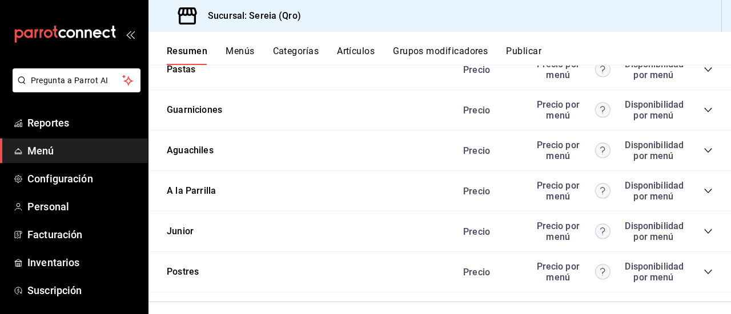
click at [703, 193] on icon "collapse-category-row" at bounding box center [707, 191] width 9 height 9
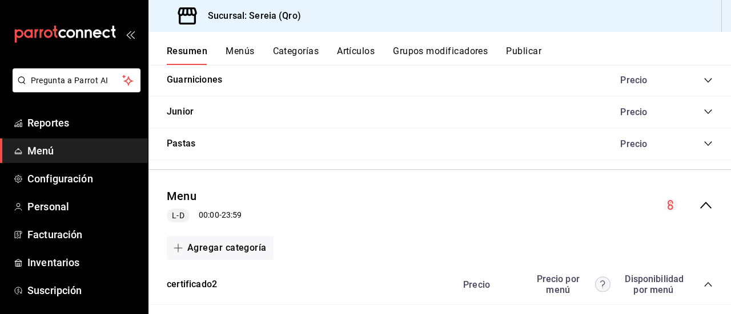
scroll to position [0, 0]
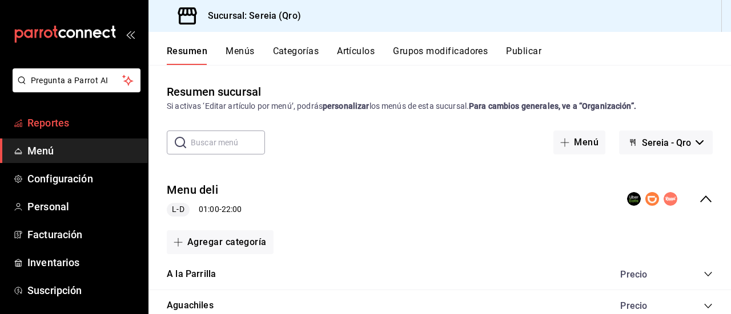
click at [43, 124] on span "Reportes" at bounding box center [82, 122] width 111 height 15
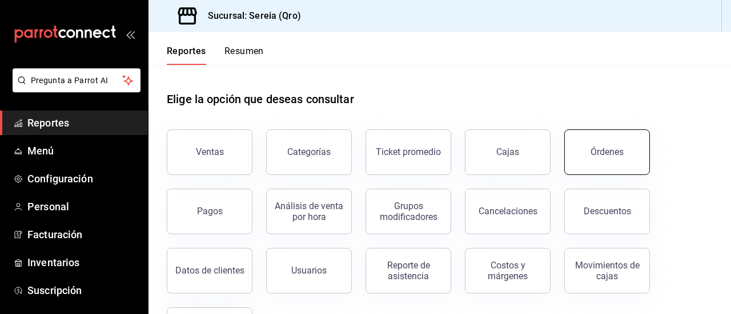
click at [595, 148] on div "Órdenes" at bounding box center [606, 152] width 33 height 11
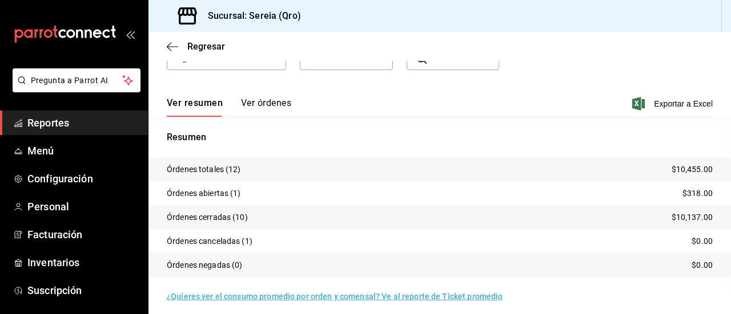
scroll to position [134, 0]
